Goal: Information Seeking & Learning: Find specific fact

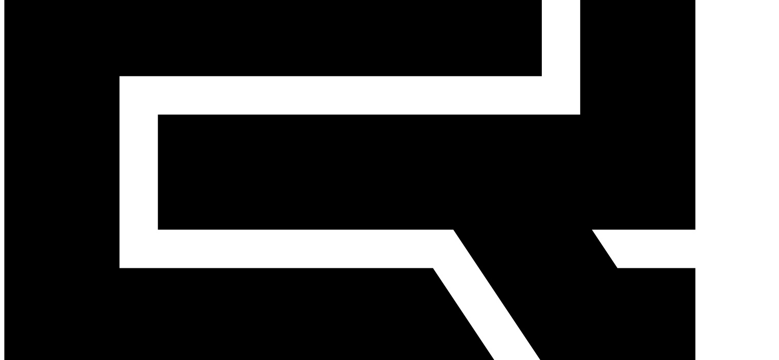
scroll to position [307, 0]
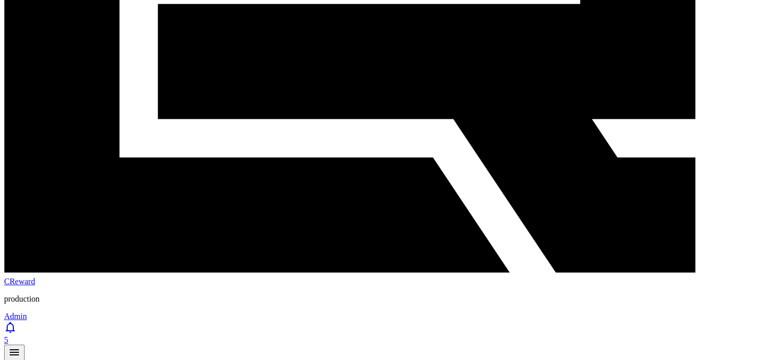
copy tr "reina.froemel@gmail.com"
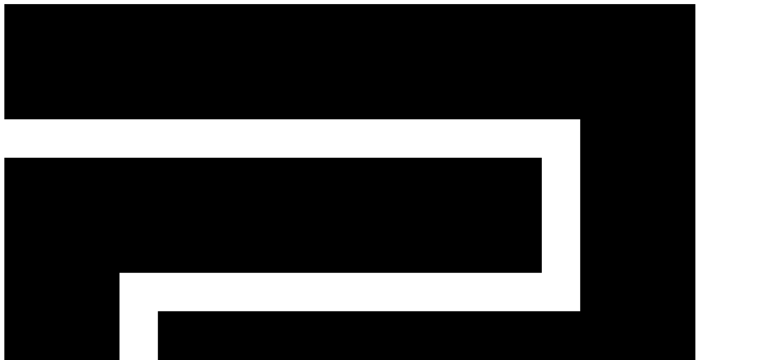
scroll to position [102, 0]
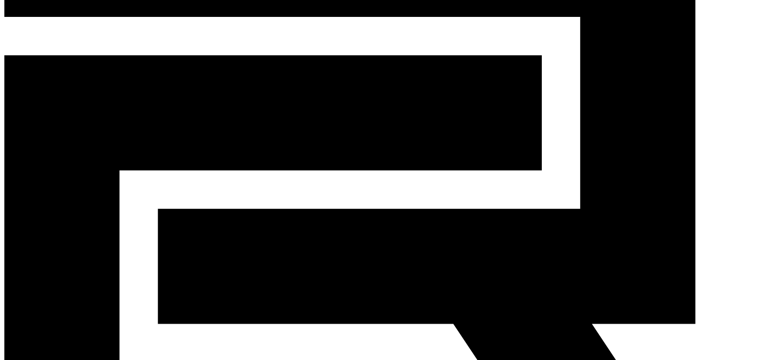
copy tr "[EMAIL_ADDRESS][DOMAIN_NAME]"
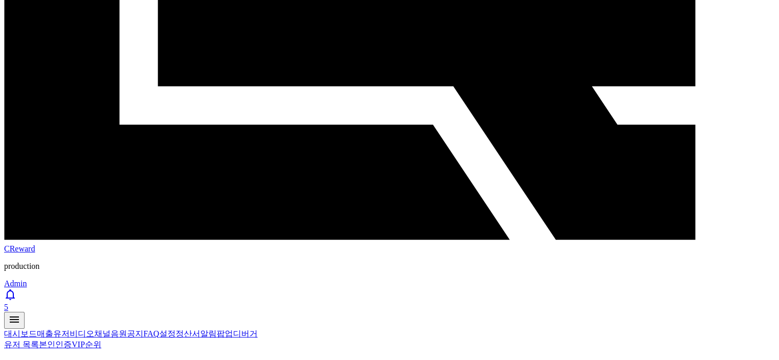
scroll to position [359, 0]
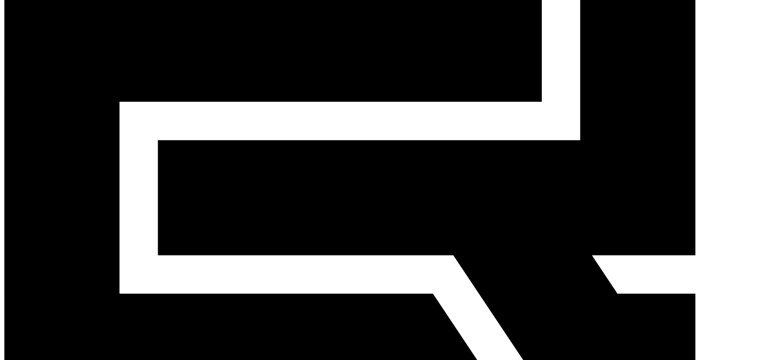
scroll to position [154, 0]
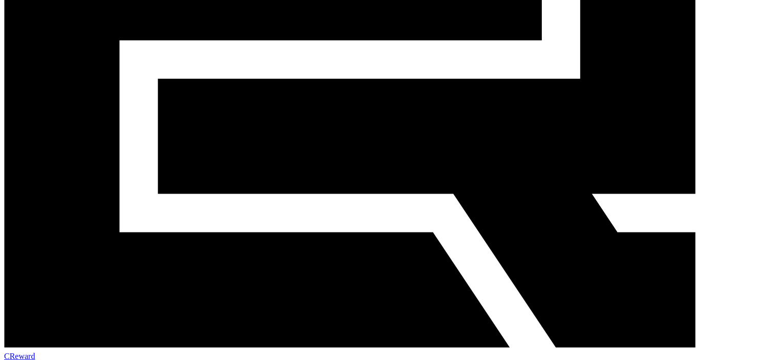
scroll to position [256, 0]
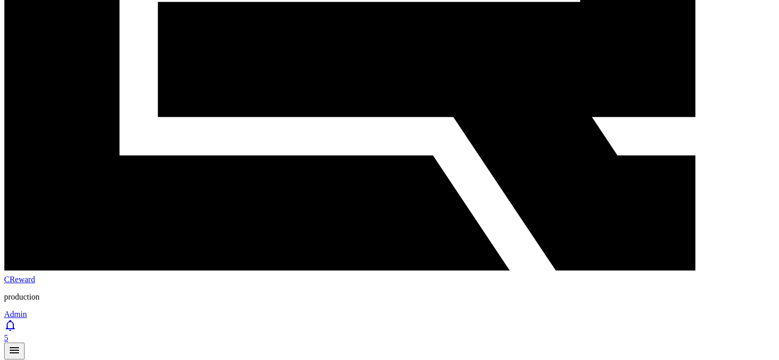
scroll to position [359, 0]
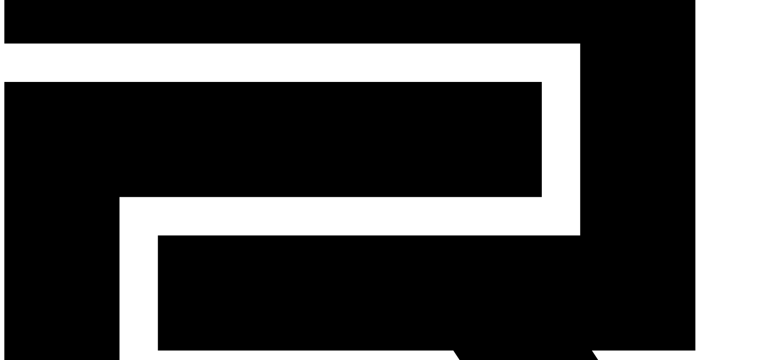
scroll to position [51, 0]
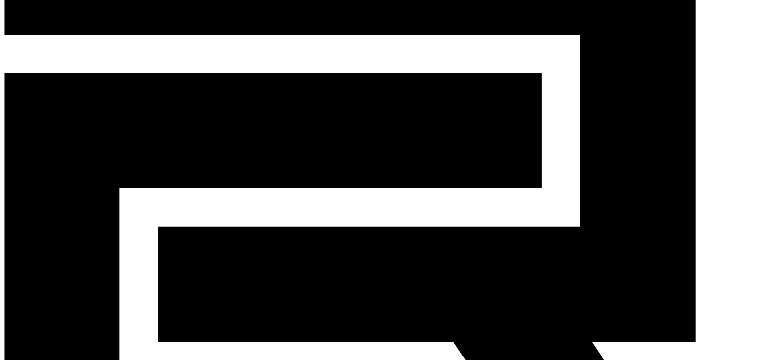
scroll to position [102, 0]
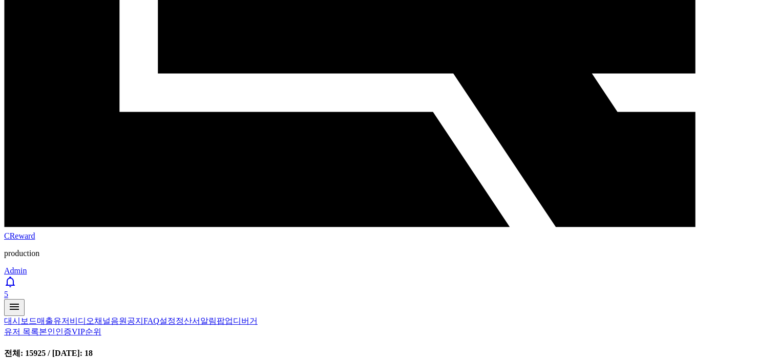
scroll to position [359, 0]
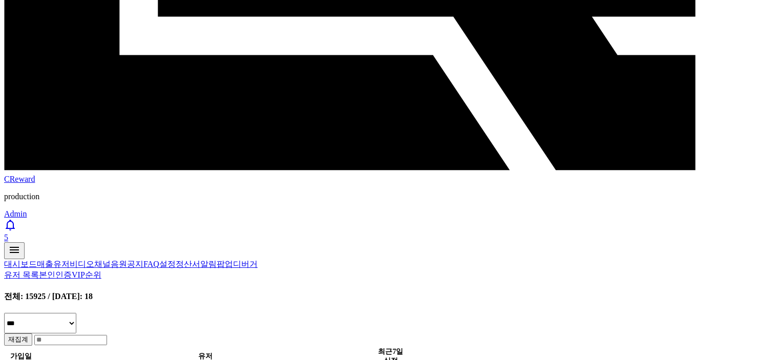
scroll to position [461, 0]
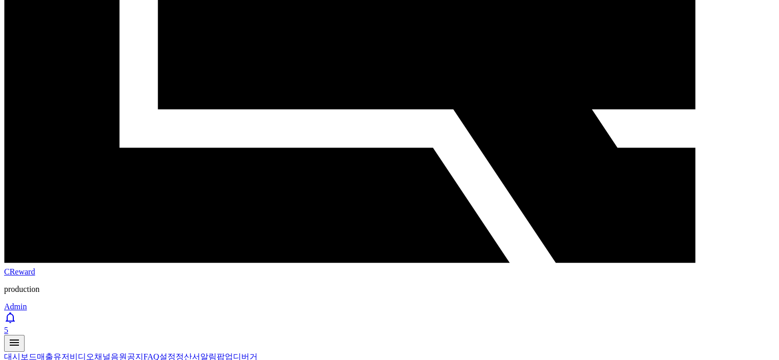
scroll to position [256, 0]
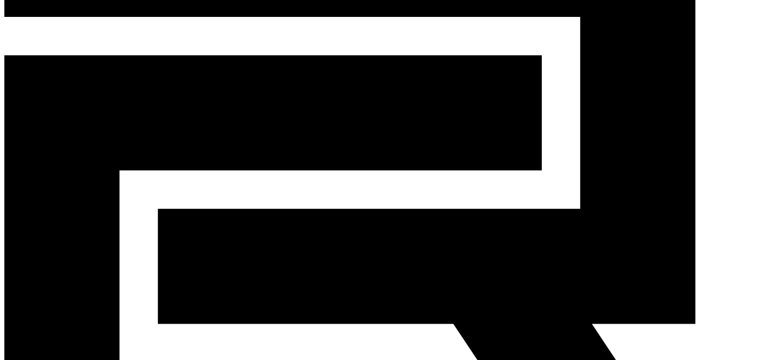
scroll to position [51, 0]
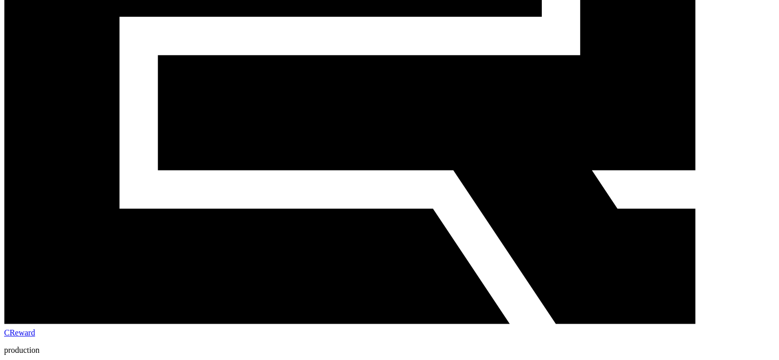
scroll to position [307, 0]
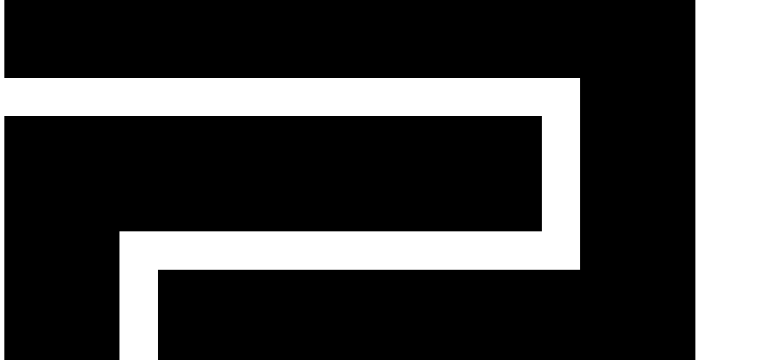
scroll to position [0, 0]
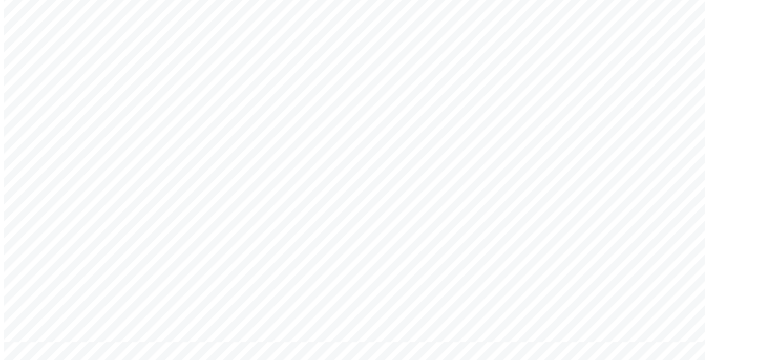
scroll to position [820, 0]
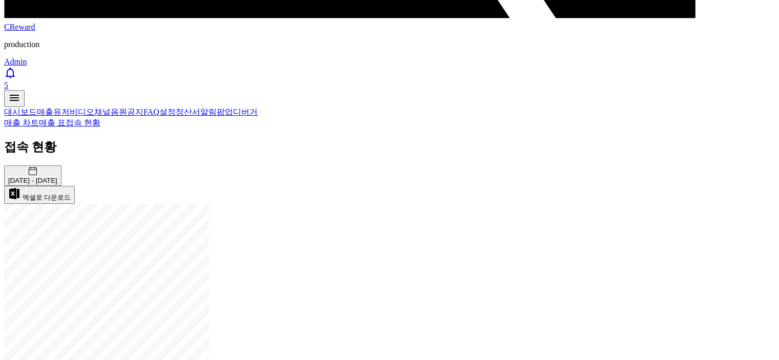
scroll to position [563, 0]
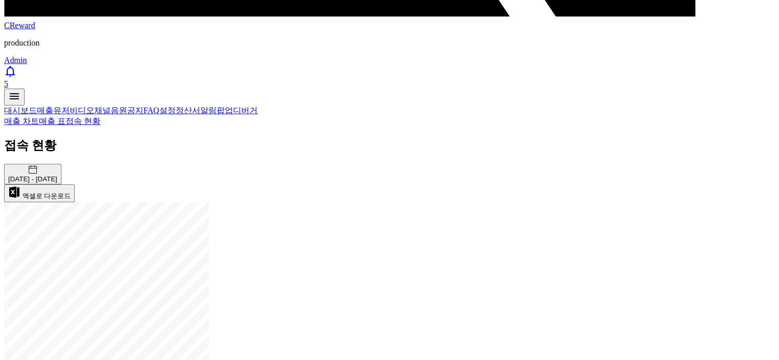
drag, startPoint x: 660, startPoint y: 306, endPoint x: 389, endPoint y: 297, distance: 270.6
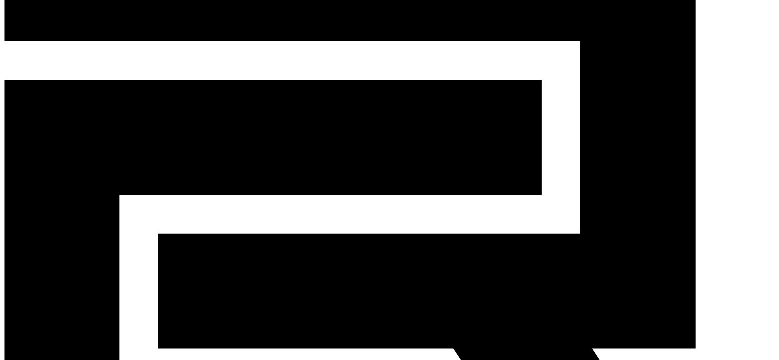
scroll to position [0, 0]
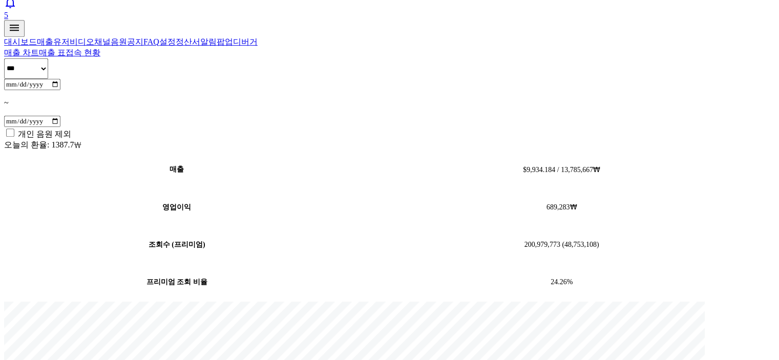
scroll to position [615, 0]
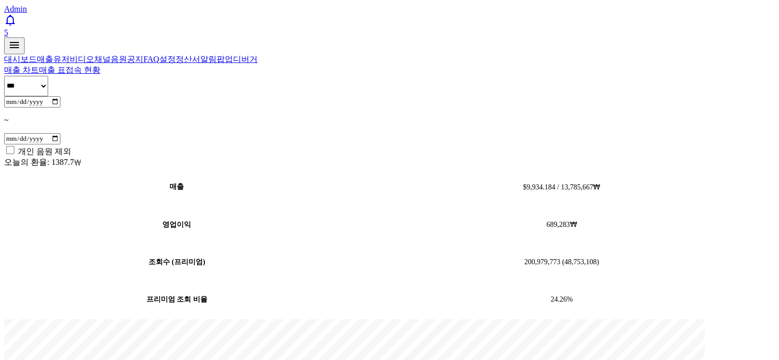
click at [66, 66] on link "매출 표" at bounding box center [52, 70] width 27 height 9
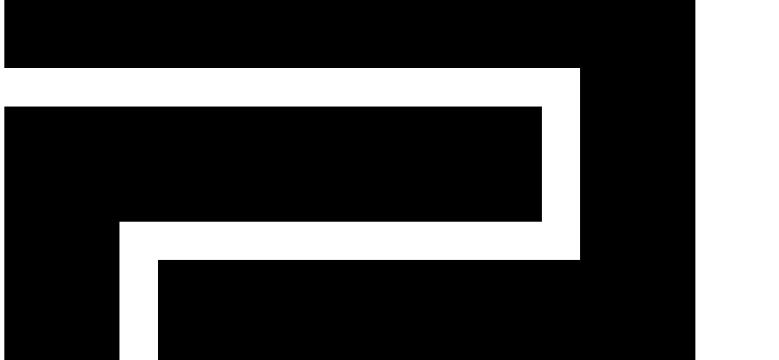
scroll to position [154, 0]
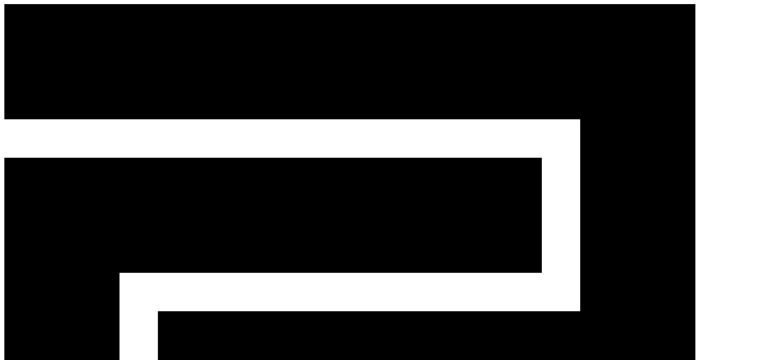
scroll to position [51, 0]
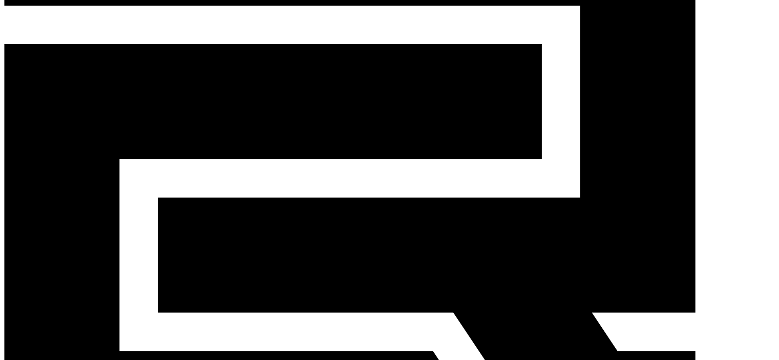
scroll to position [205, 0]
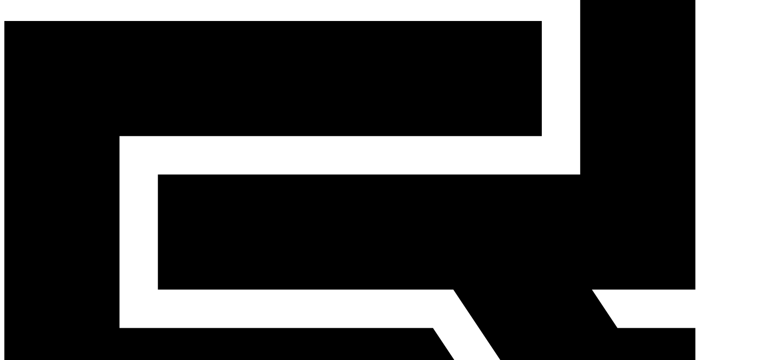
scroll to position [154, 0]
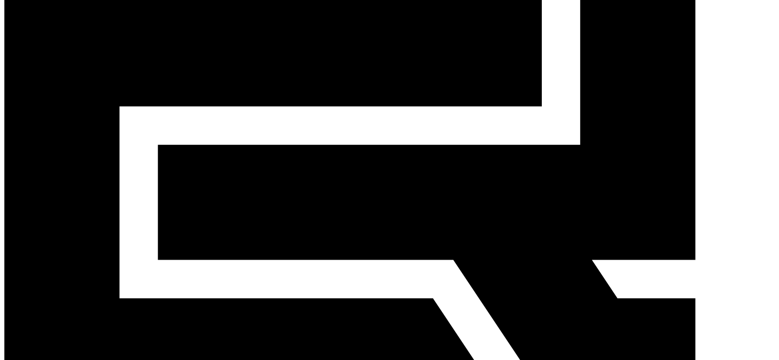
scroll to position [205, 0]
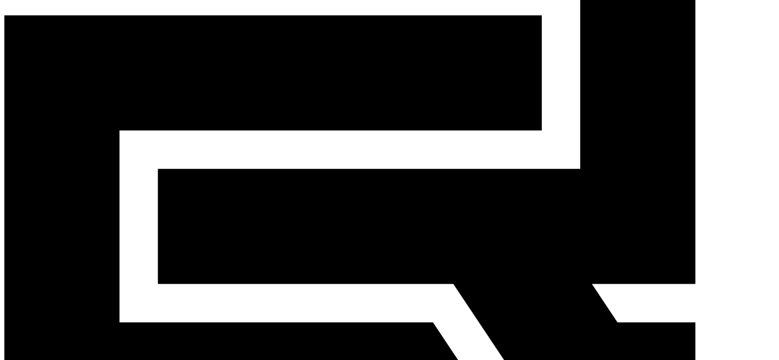
scroll to position [154, 0]
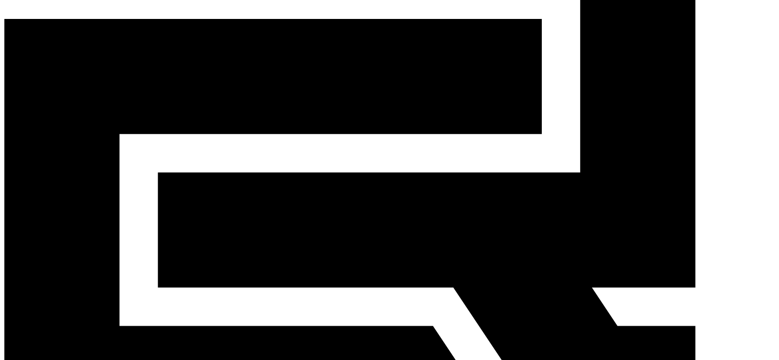
scroll to position [205, 0]
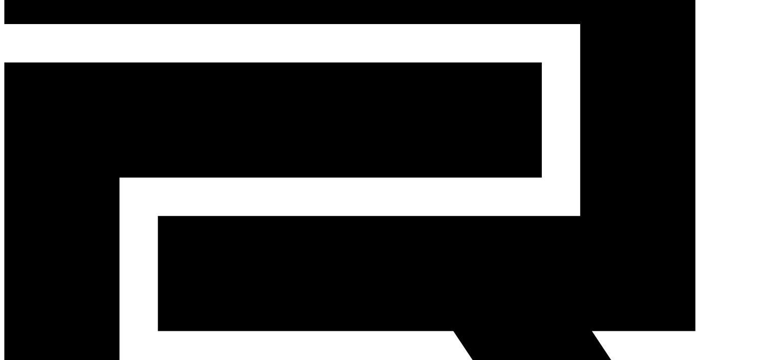
scroll to position [51, 0]
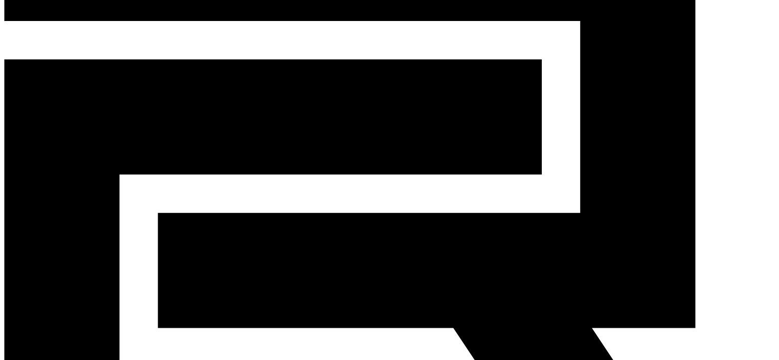
scroll to position [154, 0]
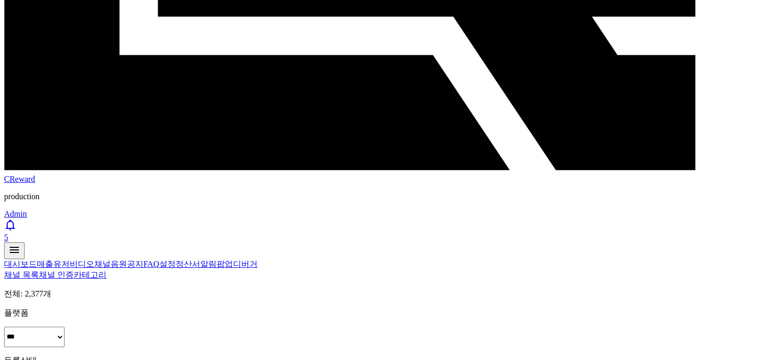
scroll to position [461, 0]
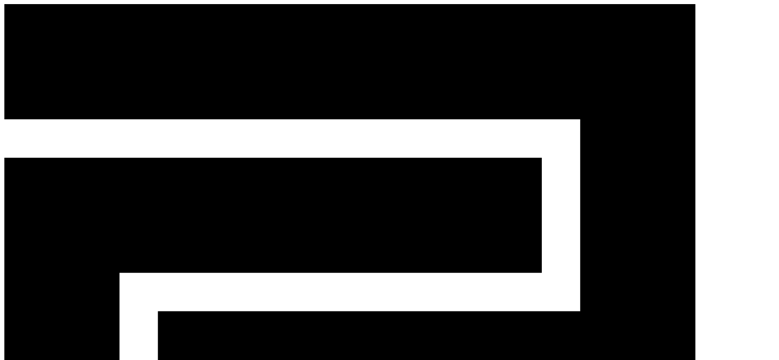
scroll to position [102, 0]
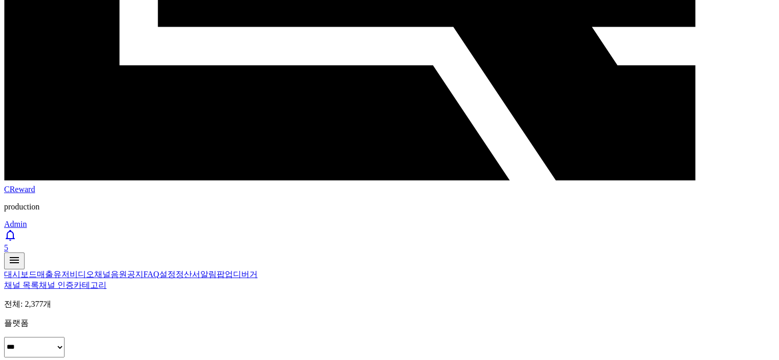
scroll to position [461, 0]
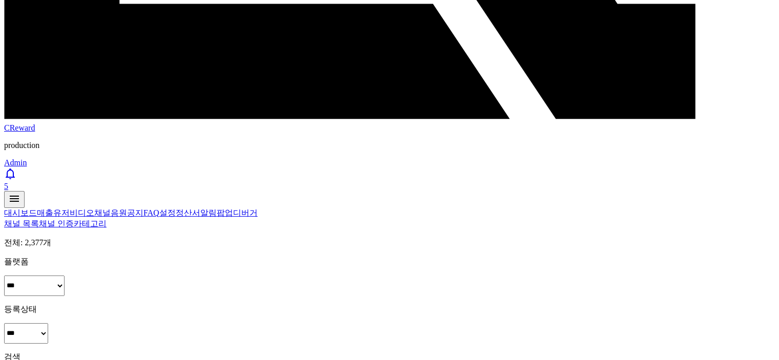
drag, startPoint x: 182, startPoint y: 306, endPoint x: 221, endPoint y: 212, distance: 102.0
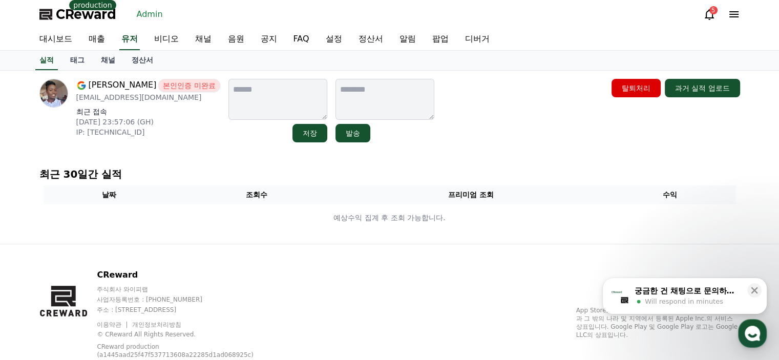
click at [158, 96] on p "[EMAIL_ADDRESS][DOMAIN_NAME]" at bounding box center [148, 97] width 144 height 10
copy div "[EMAIL_ADDRESS][DOMAIN_NAME]"
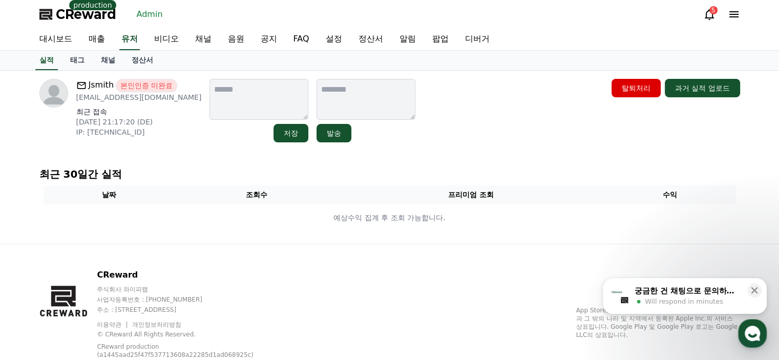
click at [178, 99] on p "mwangigeoffrey464@gmail.com" at bounding box center [139, 97] width 126 height 10
copy div "mwangigeoffrey464@gmail.com"
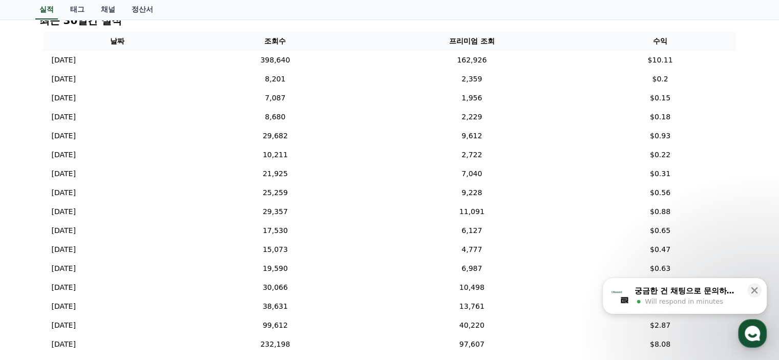
scroll to position [51, 0]
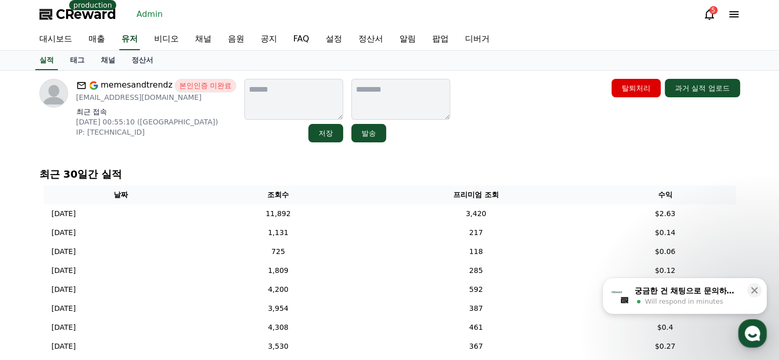
click at [238, 165] on div "최근 30일간 실적 날짜 조회수 프리미엄 조회 수익 2025-08-09 08/09 11,892 3,420 $2.63 2025-08-08 08/…" at bounding box center [389, 273] width 709 height 220
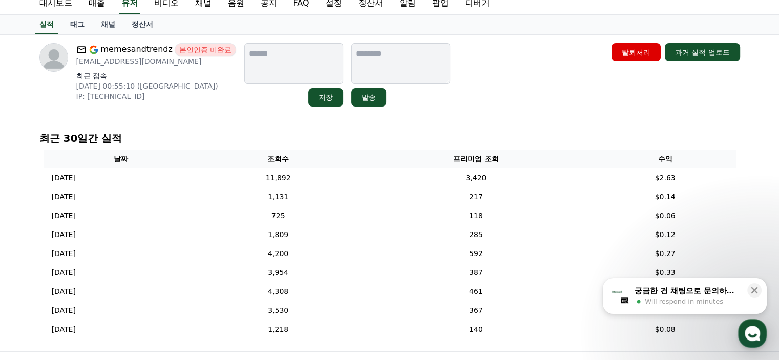
scroll to position [51, 0]
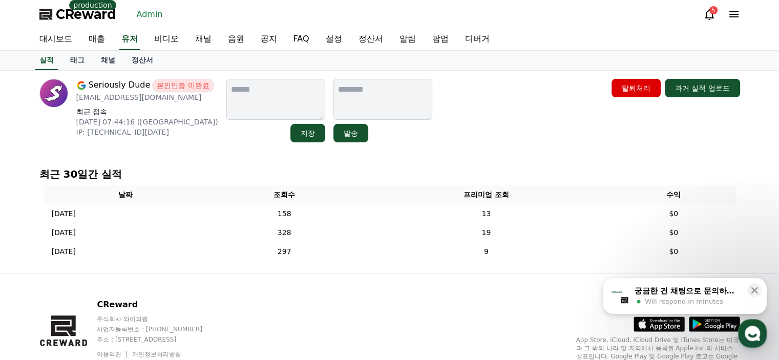
click at [143, 152] on div "Seriously Dude 본인인증 미완료 [EMAIL_ADDRESS][DOMAIN_NAME] 최근 접속 [DATE] 07:44:16 (GB)…" at bounding box center [389, 172] width 717 height 203
click at [108, 100] on p "[EMAIL_ADDRESS][DOMAIN_NAME]" at bounding box center [147, 97] width 142 height 10
copy div "[EMAIL_ADDRESS][DOMAIN_NAME]"
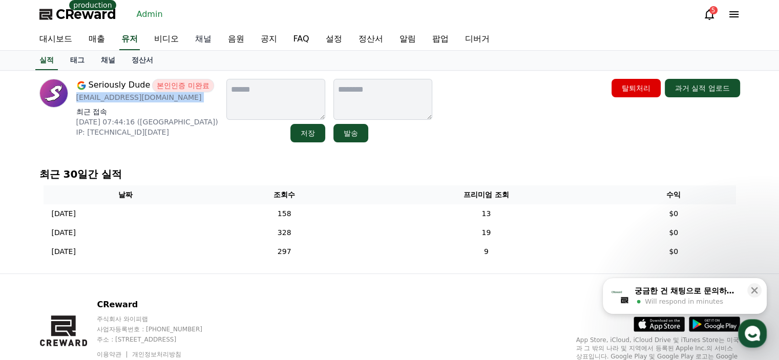
click at [202, 36] on link "채널" at bounding box center [203, 40] width 33 height 22
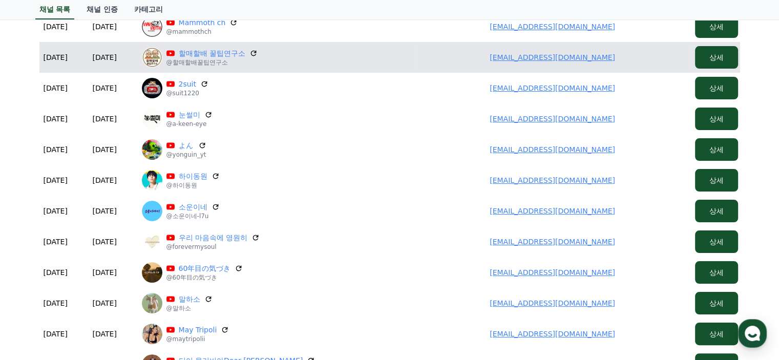
scroll to position [256, 0]
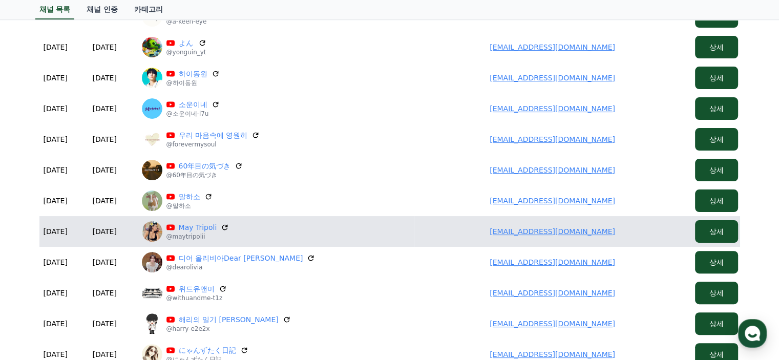
drag, startPoint x: 488, startPoint y: 235, endPoint x: 632, endPoint y: 238, distance: 143.5
click at [632, 238] on td "[EMAIL_ADDRESS][DOMAIN_NAME]" at bounding box center [552, 231] width 277 height 31
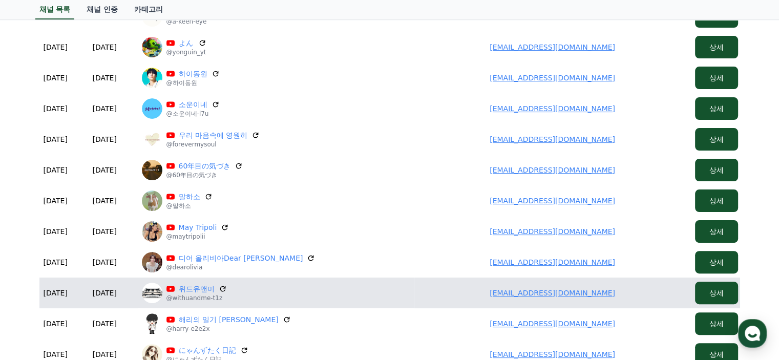
copy link "[EMAIL_ADDRESS][DOMAIN_NAME]"
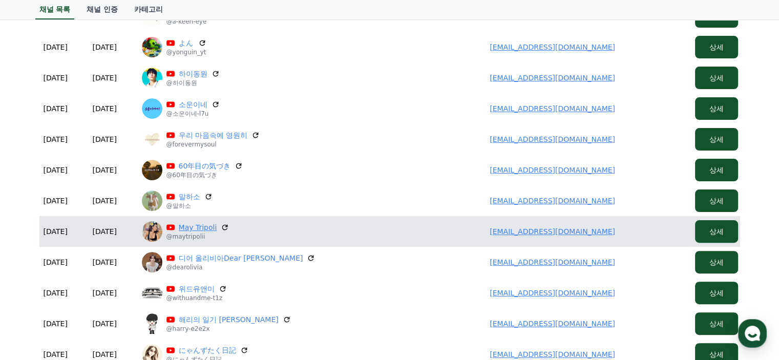
click at [196, 230] on link "May Tripoli" at bounding box center [198, 227] width 38 height 10
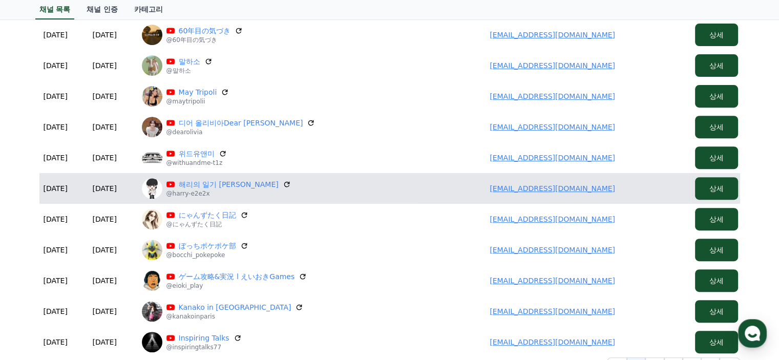
scroll to position [410, 0]
